Goal: Task Accomplishment & Management: Manage account settings

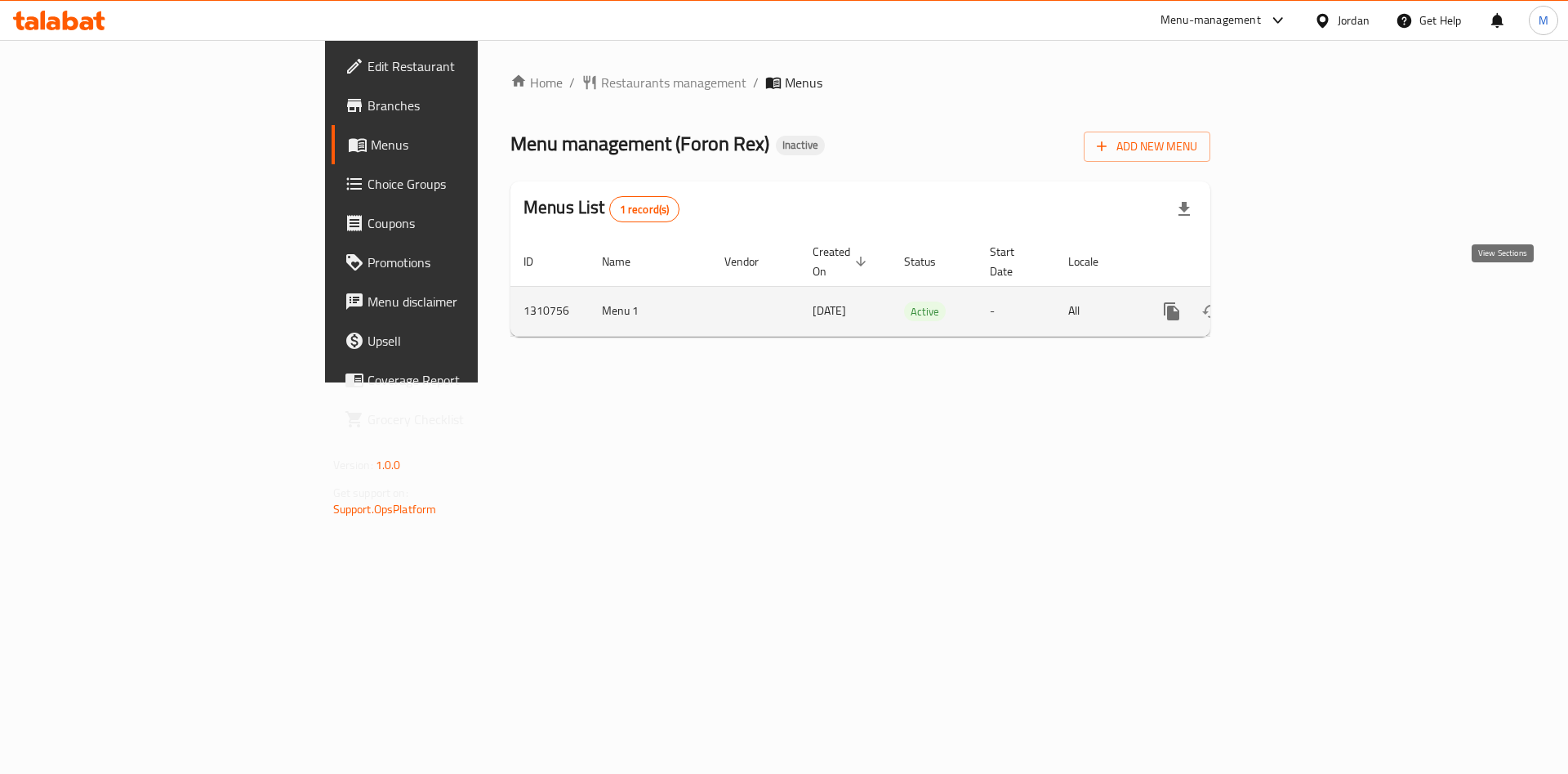
click at [1309, 292] on link "enhanced table" at bounding box center [1290, 311] width 39 height 39
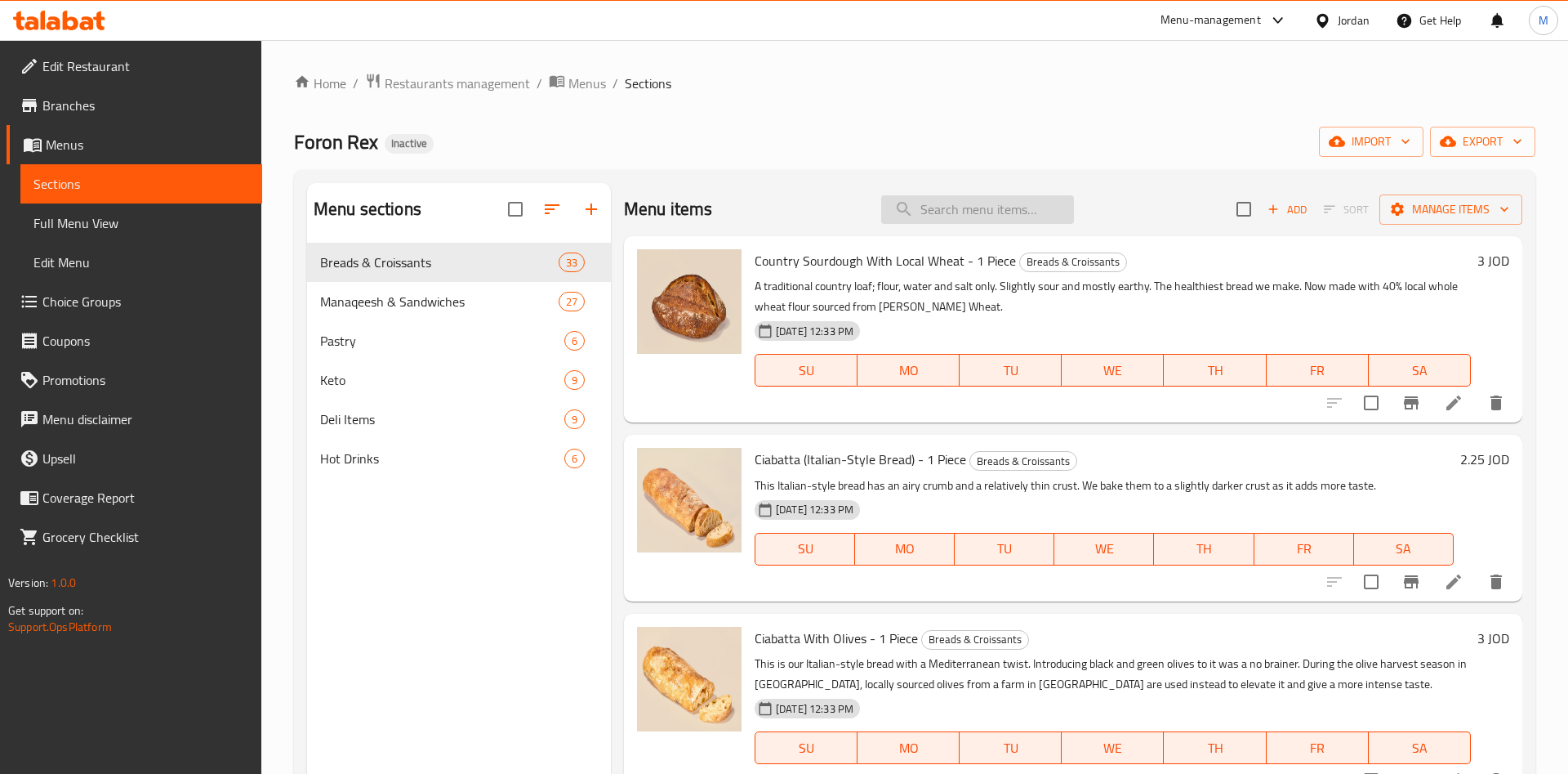
click at [951, 216] on input "search" at bounding box center [977, 209] width 192 height 29
paste input "Roast Beef 150 Gm"
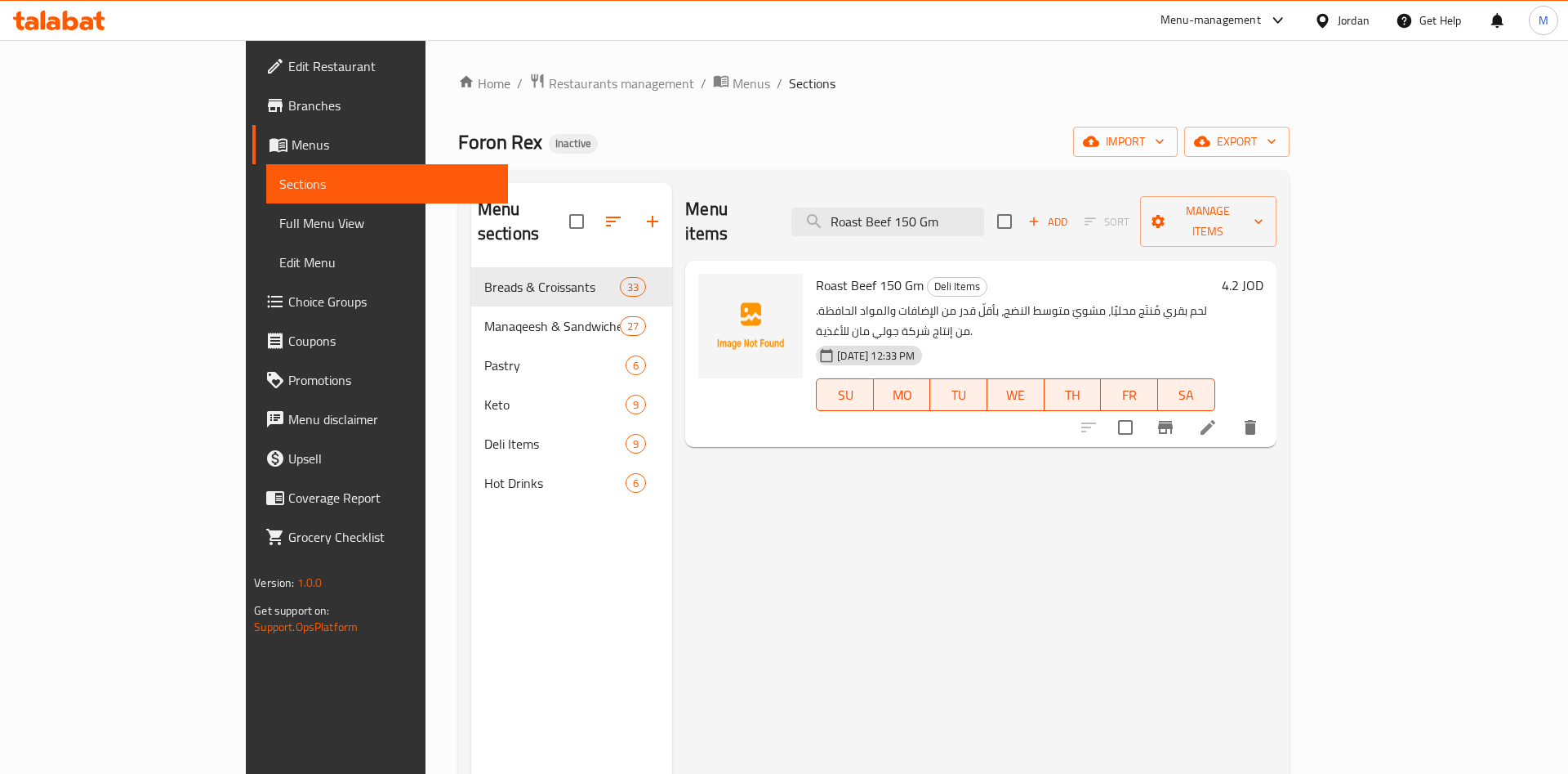
type input "Roast Beef 150 Gm"
click at [1181, 300] on p "لحم بقري مُنتَج محليًا، مشويّ متوسط ​​النضج، بأقلّ قدر من الإضافات والمواد الحا…" at bounding box center [1015, 321] width 398 height 41
click at [1218, 418] on icon at bounding box center [1208, 427] width 19 height 19
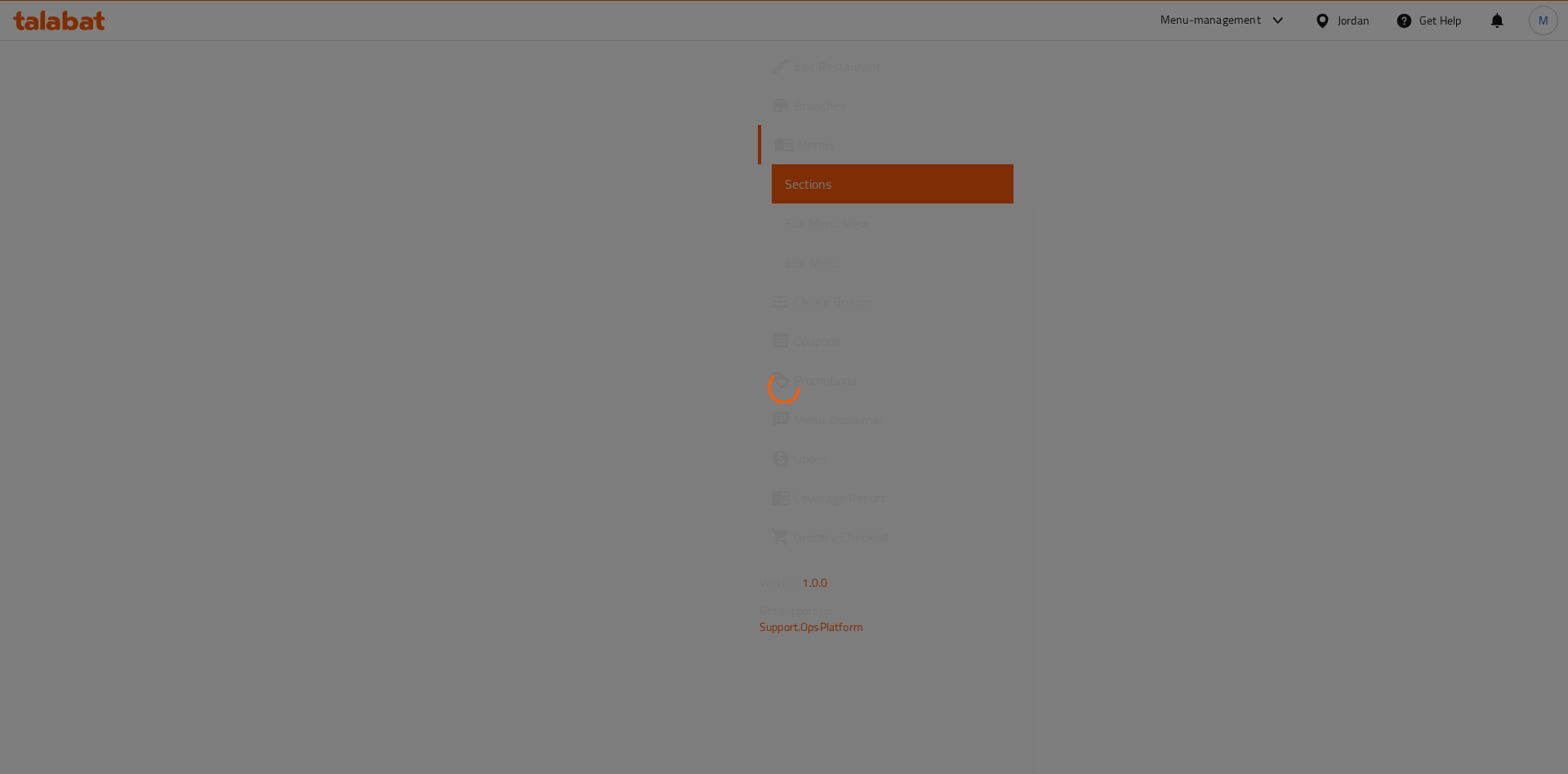
click at [1222, 392] on div at bounding box center [784, 387] width 1568 height 774
click at [959, 392] on div at bounding box center [784, 387] width 1568 height 774
click at [665, 181] on div at bounding box center [784, 387] width 1568 height 774
